Goal: Information Seeking & Learning: Check status

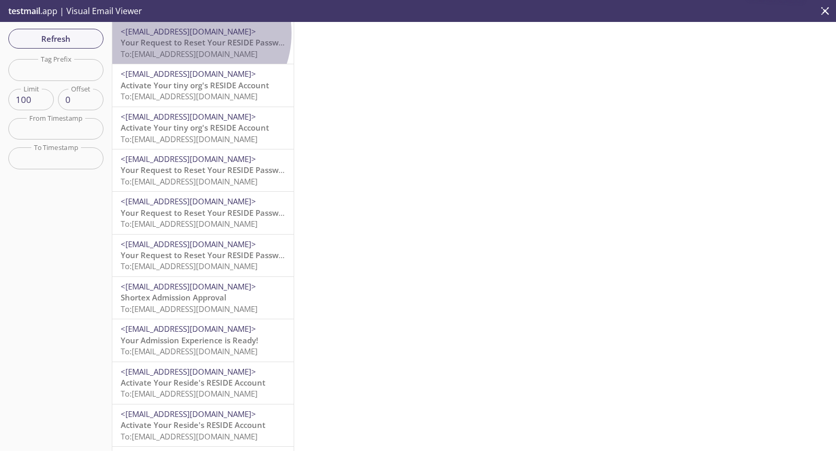
click at [190, 32] on span "<[EMAIL_ADDRESS][DOMAIN_NAME]>" at bounding box center [188, 31] width 135 height 10
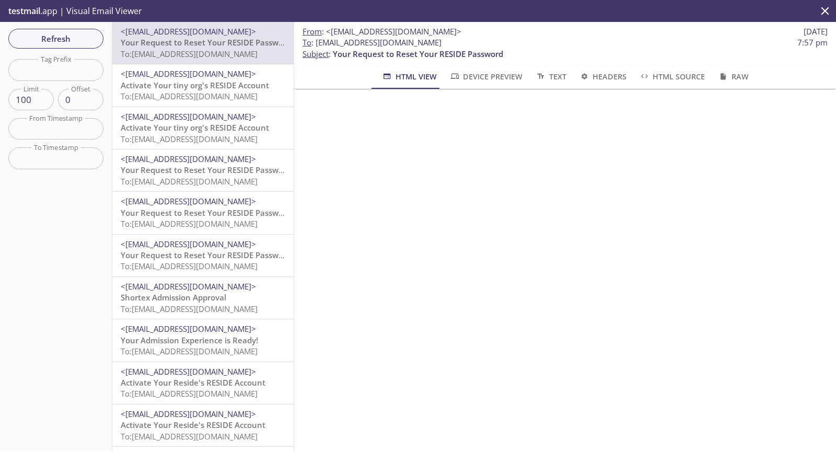
drag, startPoint x: 451, startPoint y: 44, endPoint x: 313, endPoint y: 46, distance: 138.0
click at [313, 46] on span "To : [EMAIL_ADDRESS][DOMAIN_NAME] 7:57 pm" at bounding box center [565, 42] width 525 height 11
copy span "[EMAIL_ADDRESS][DOMAIN_NAME]"
click at [79, 125] on input "text" at bounding box center [55, 128] width 95 height 21
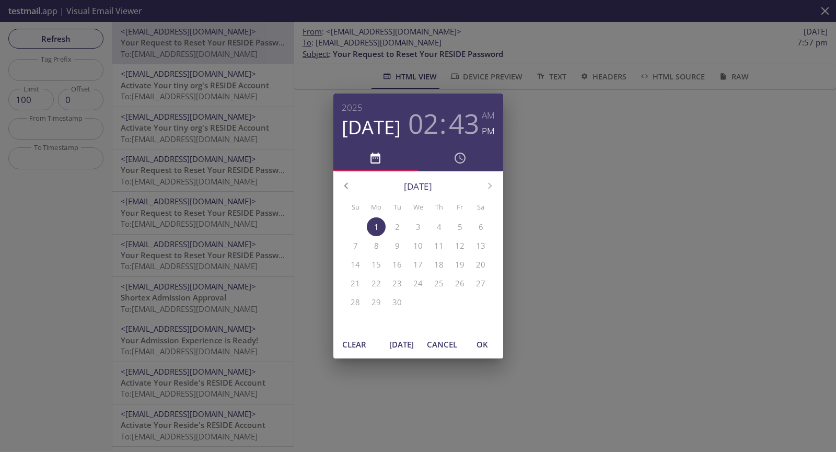
click at [490, 354] on button "OK" at bounding box center [482, 344] width 33 height 20
type input "[DATE] 2:43 pm"
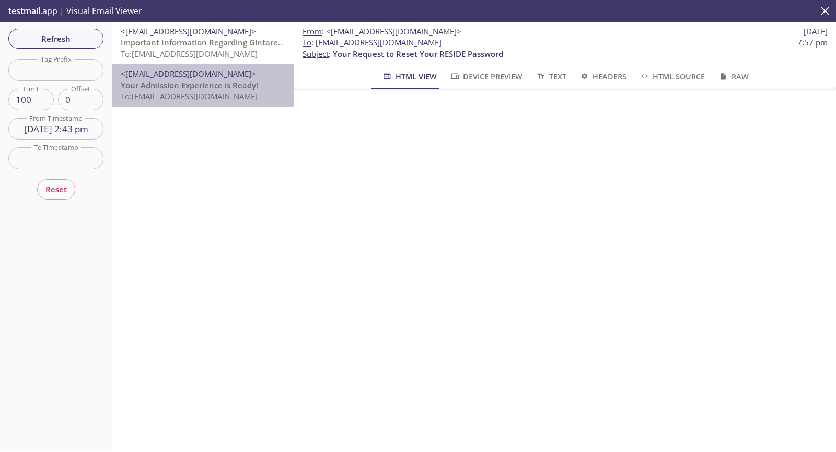
click at [246, 84] on span "Your Admission Experience is Ready!" at bounding box center [189, 85] width 137 height 10
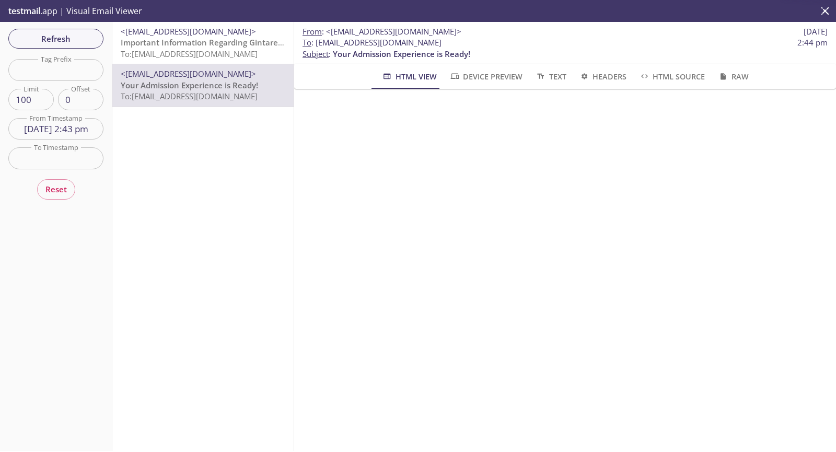
click at [241, 48] on span "Important Information Regarding Gintare Test's Admission to ACME 2019" at bounding box center [259, 42] width 276 height 10
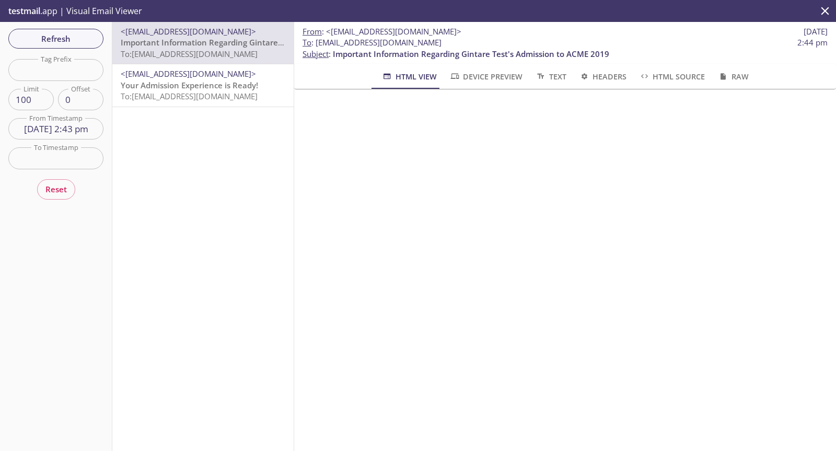
click at [240, 87] on span "Your Admission Experience is Ready!" at bounding box center [189, 85] width 137 height 10
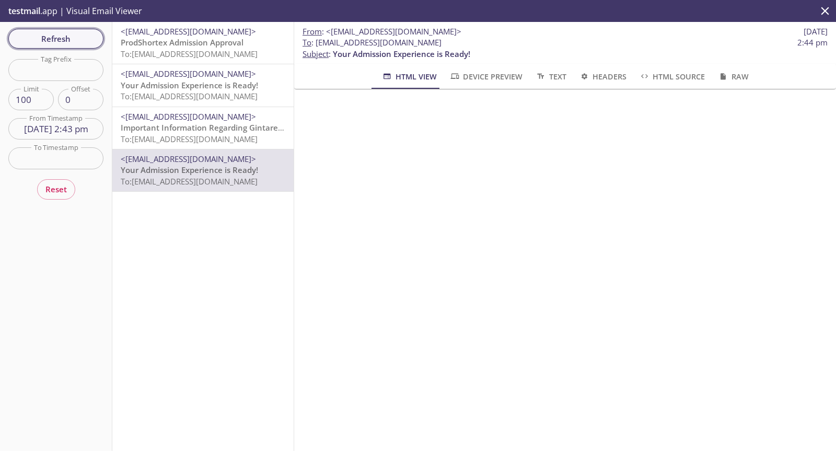
click at [86, 42] on span "Refresh" at bounding box center [56, 39] width 78 height 14
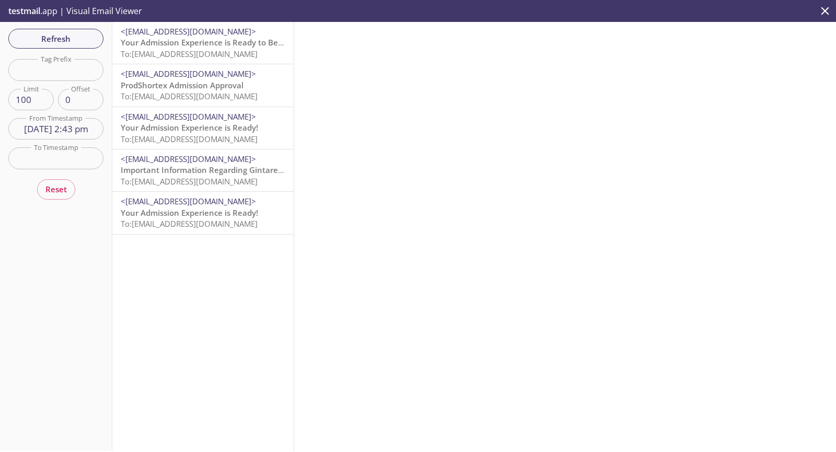
click at [239, 44] on span "Your Admission Experience is Ready to Be Completed!" at bounding box center [222, 42] width 203 height 10
